Goal: Task Accomplishment & Management: Manage account settings

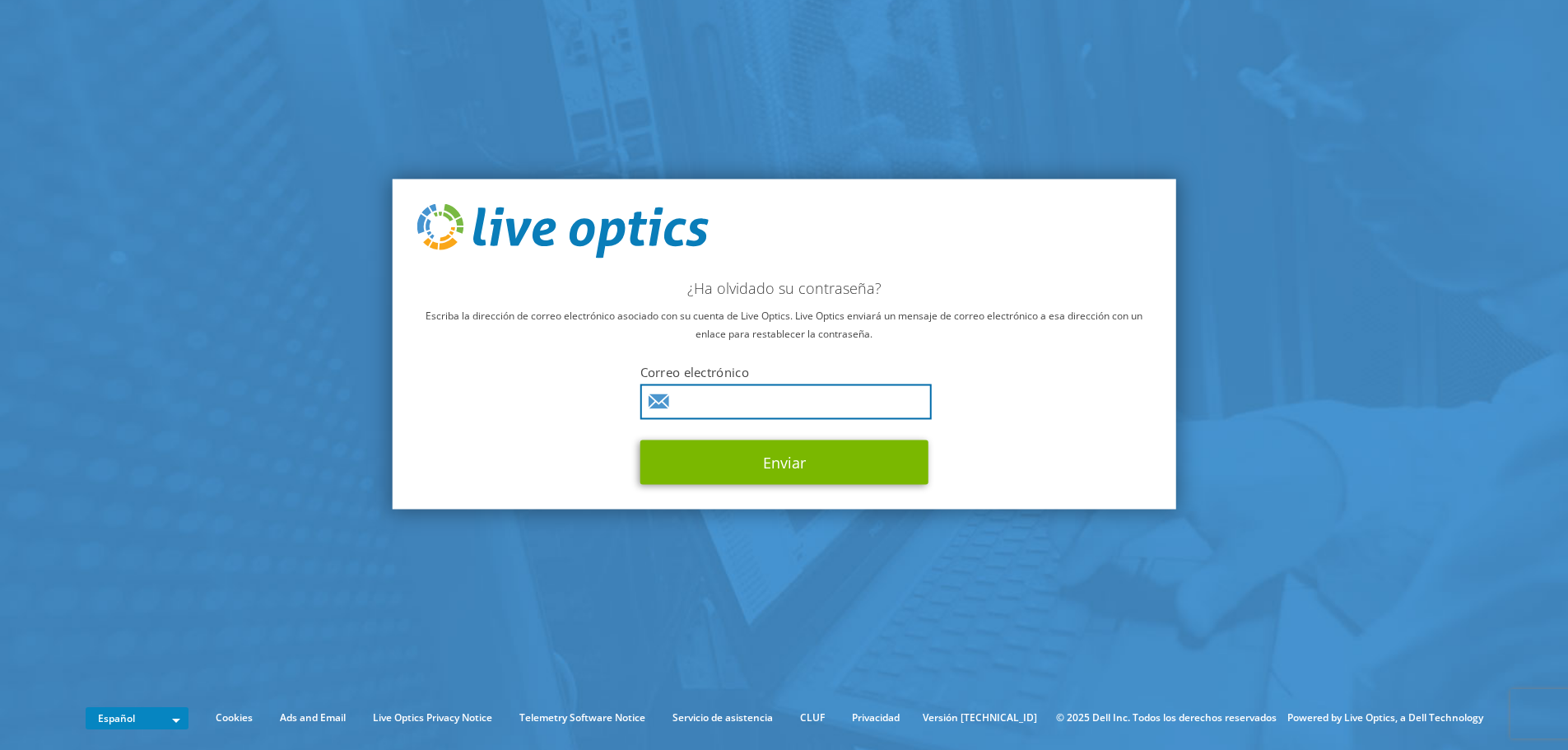
click at [793, 405] on input "text" at bounding box center [786, 401] width 291 height 36
type input "victor.garbin@alhambrait.com"
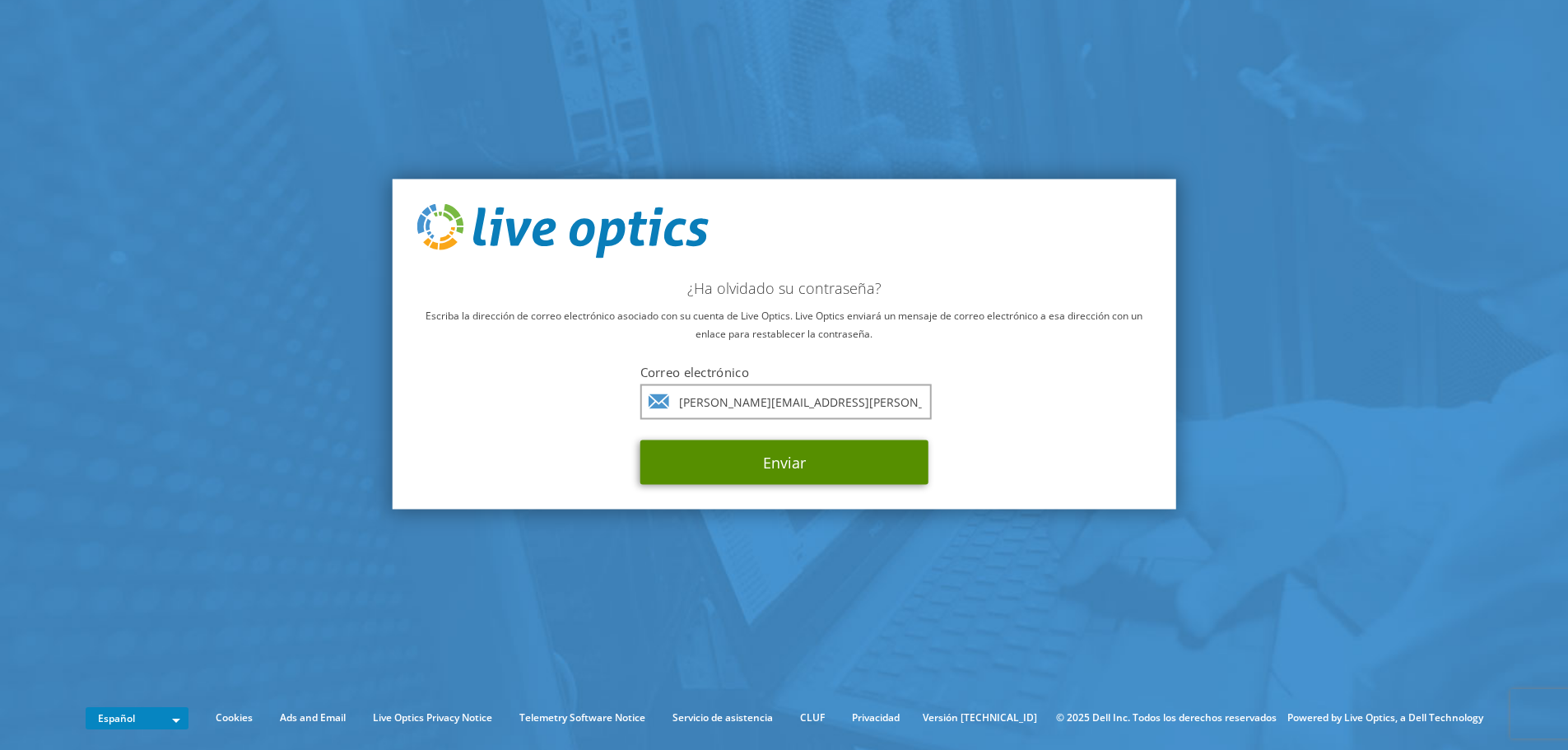
click at [797, 462] on button "Enviar" at bounding box center [785, 461] width 288 height 44
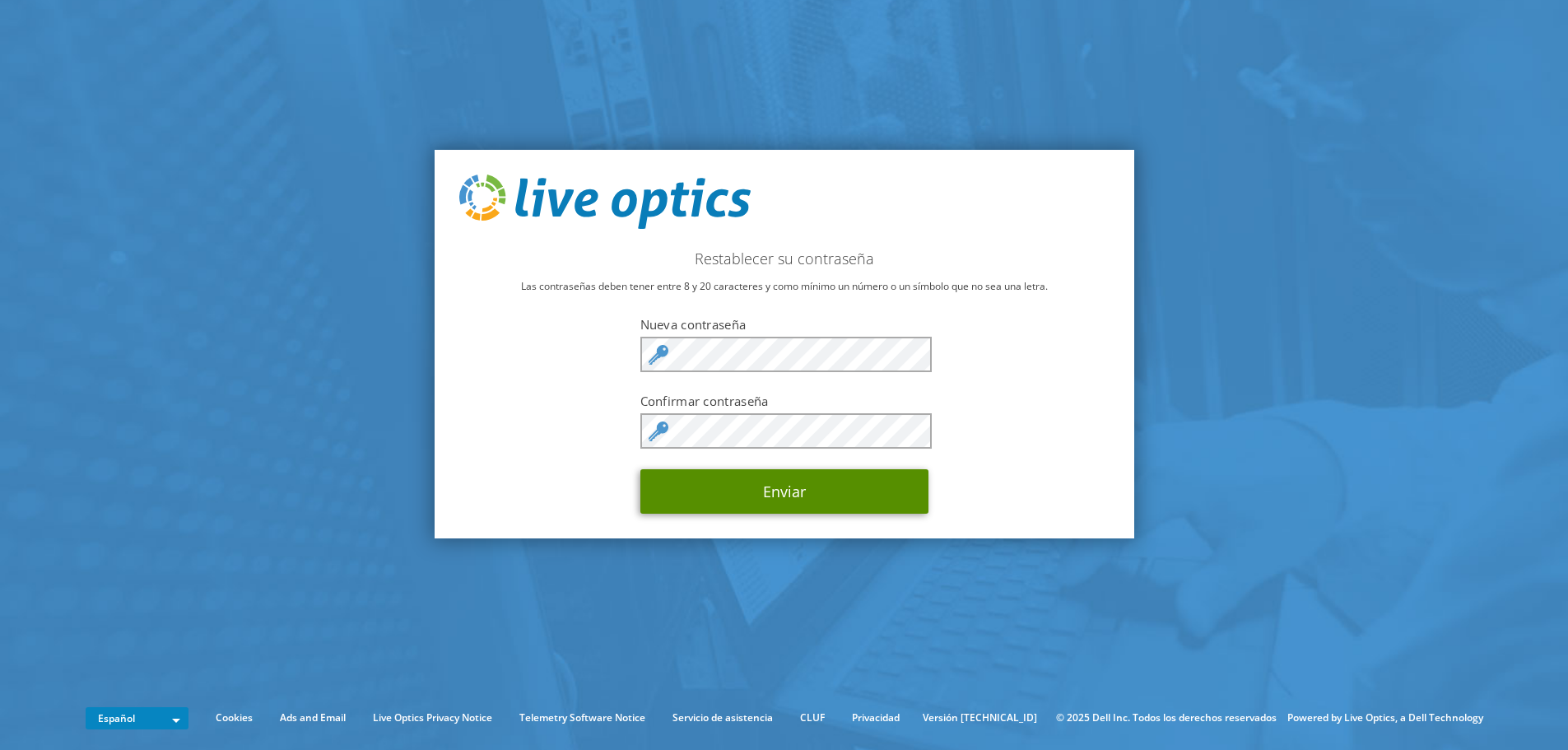
click at [735, 486] on button "Enviar" at bounding box center [785, 491] width 288 height 44
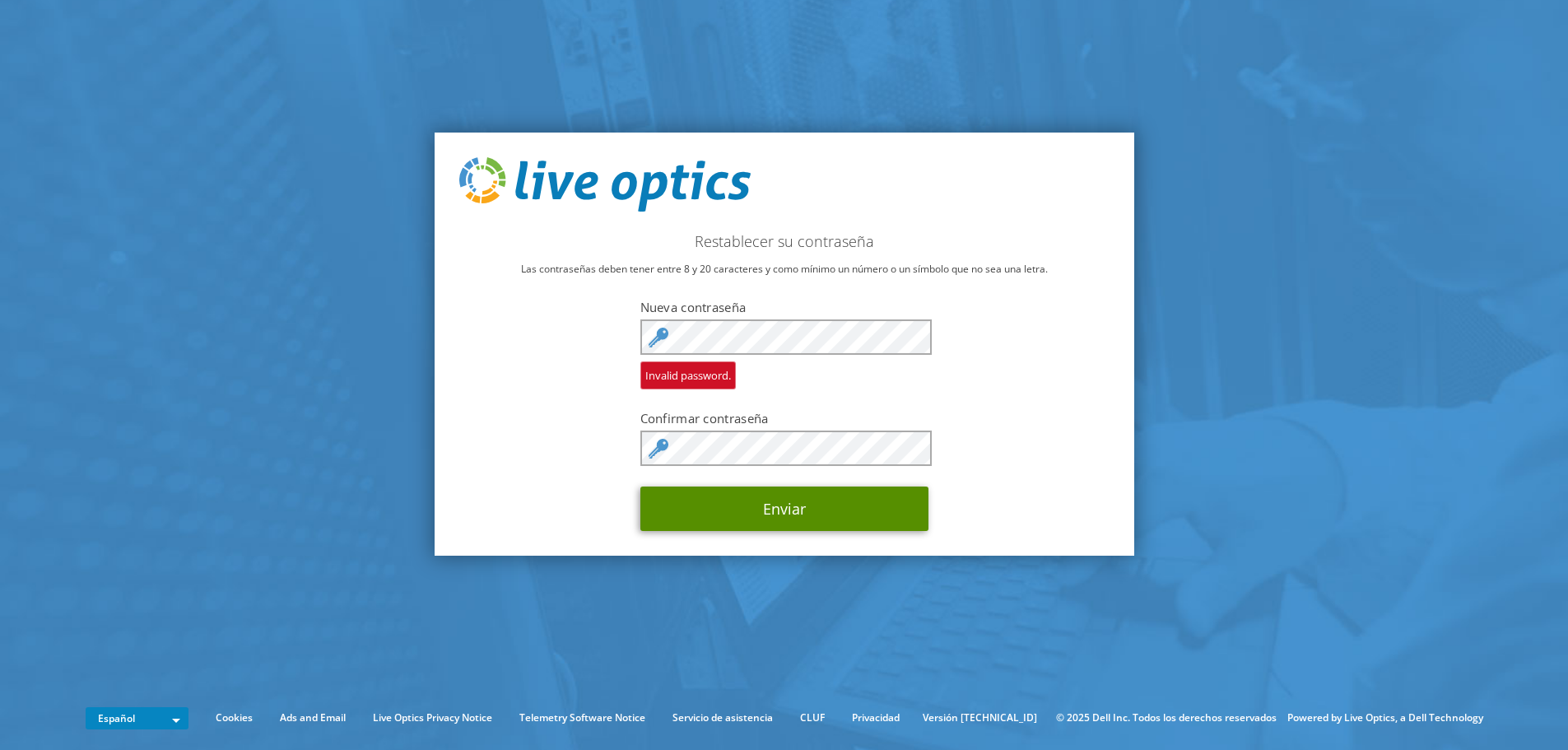
click at [784, 514] on button "Enviar" at bounding box center [785, 509] width 288 height 44
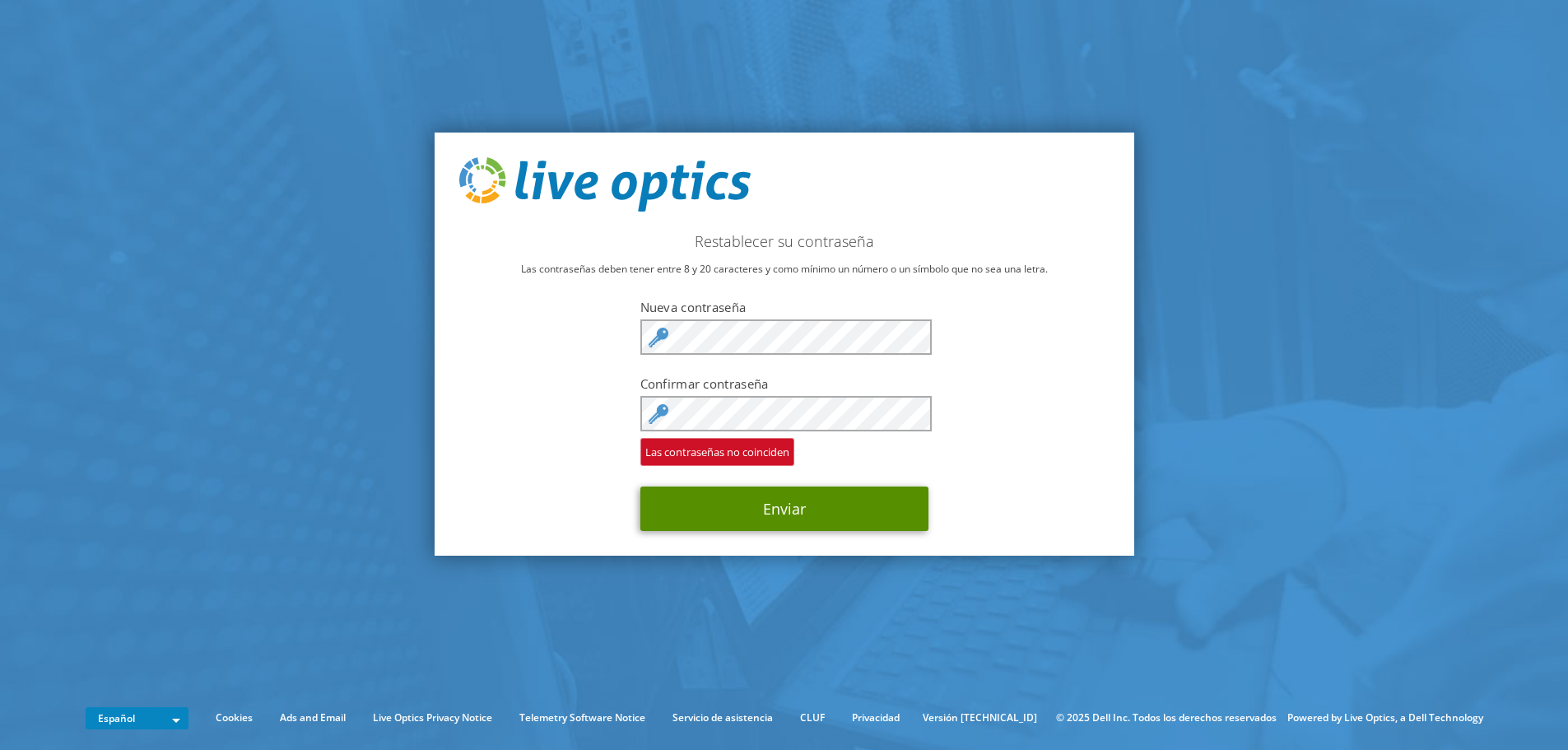
click at [759, 516] on button "Enviar" at bounding box center [785, 509] width 288 height 44
